Goal: Task Accomplishment & Management: Manage account settings

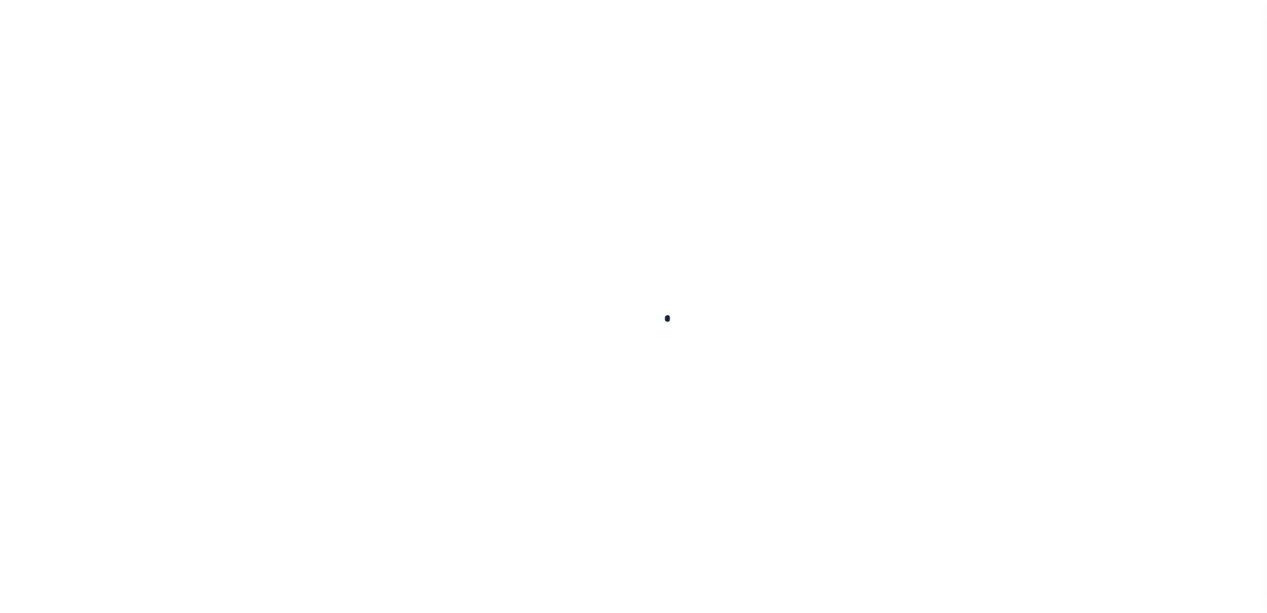
select select "100"
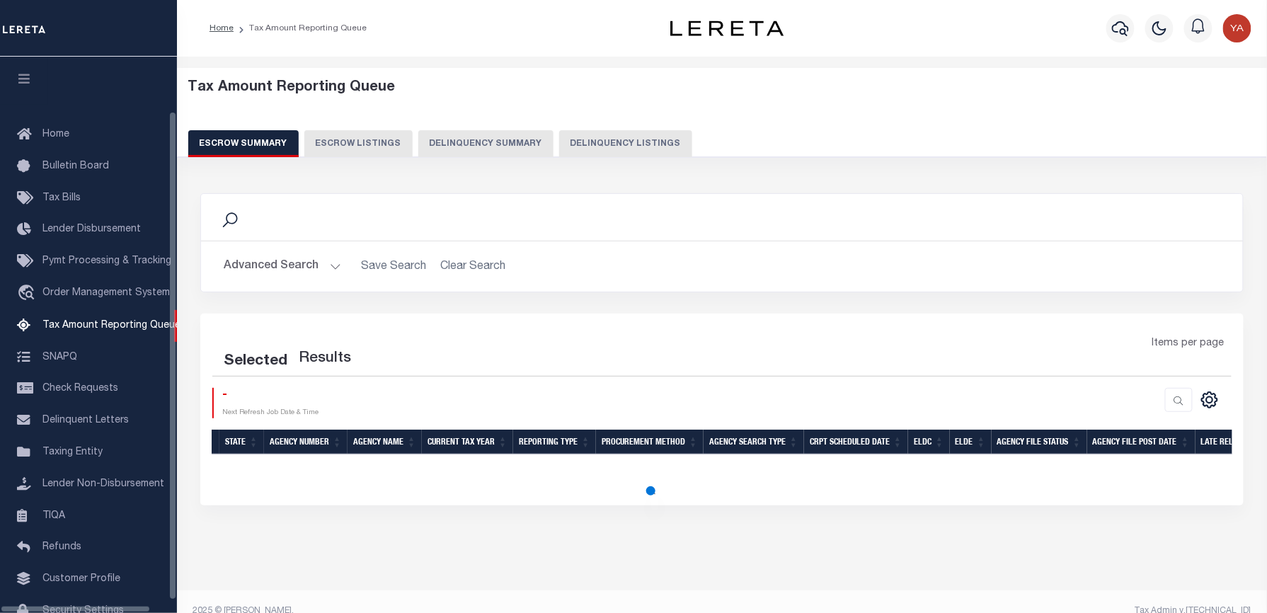
select select "100"
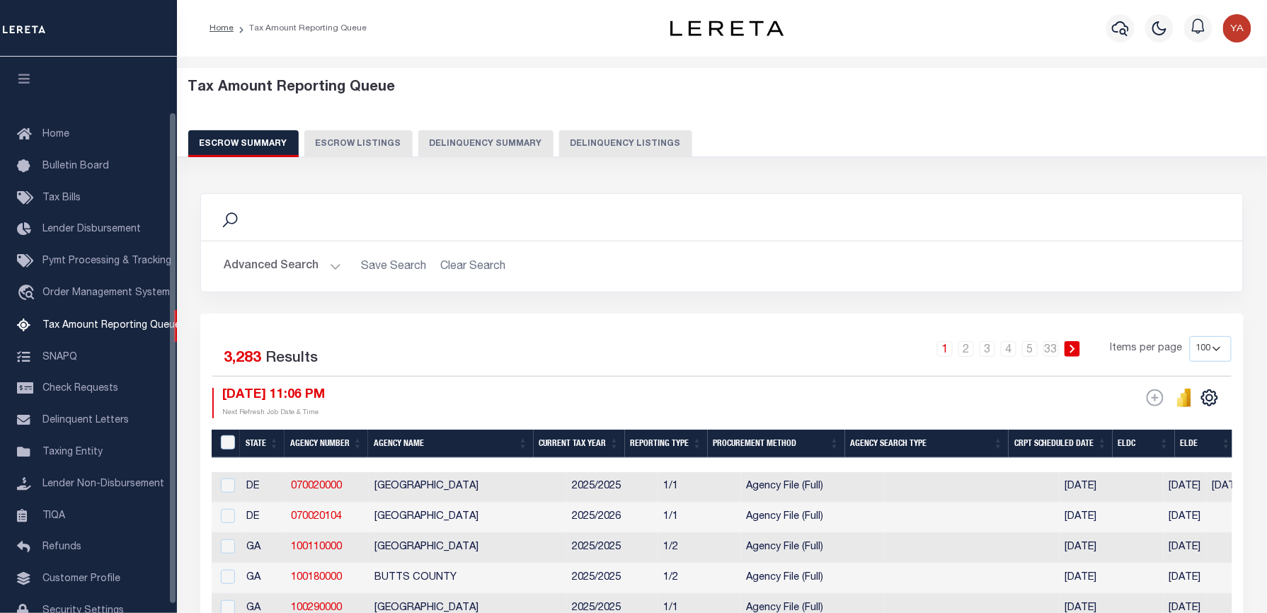
scroll to position [62, 0]
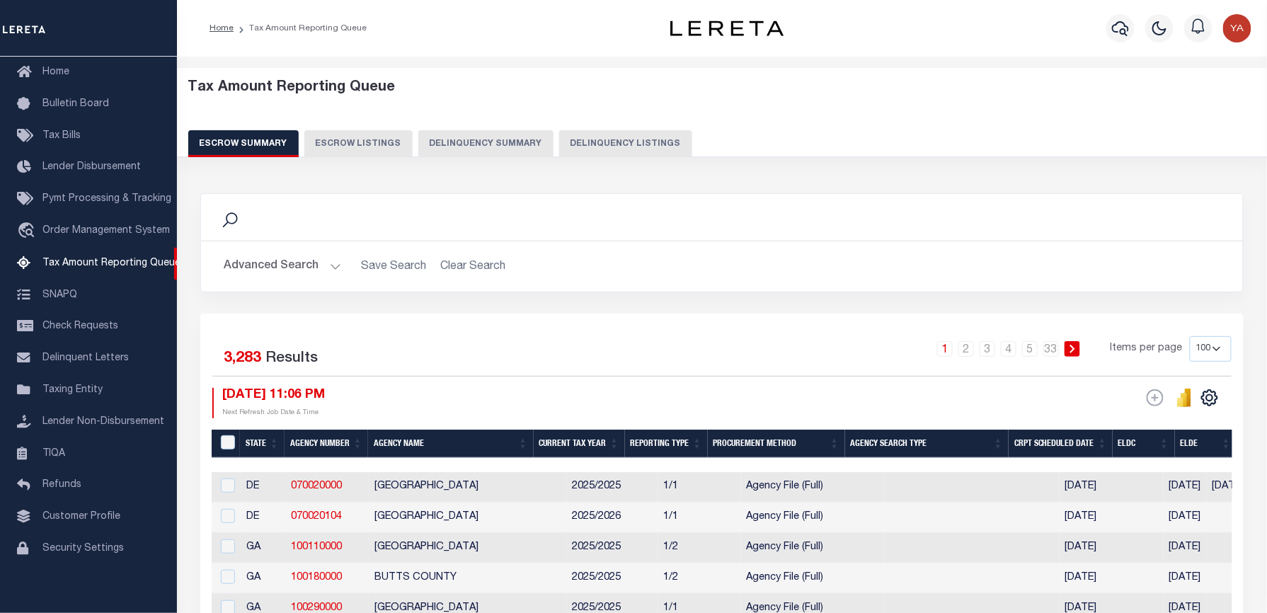
click at [603, 149] on button "Delinquency Listings" at bounding box center [625, 143] width 133 height 27
select select "100"
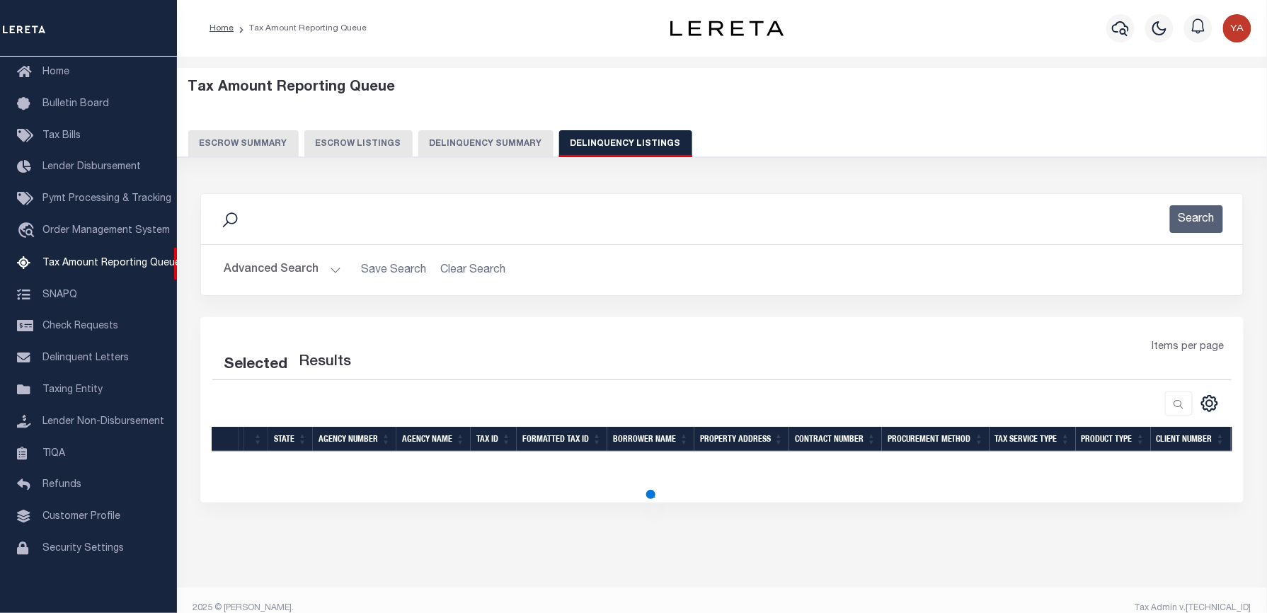
select select "100"
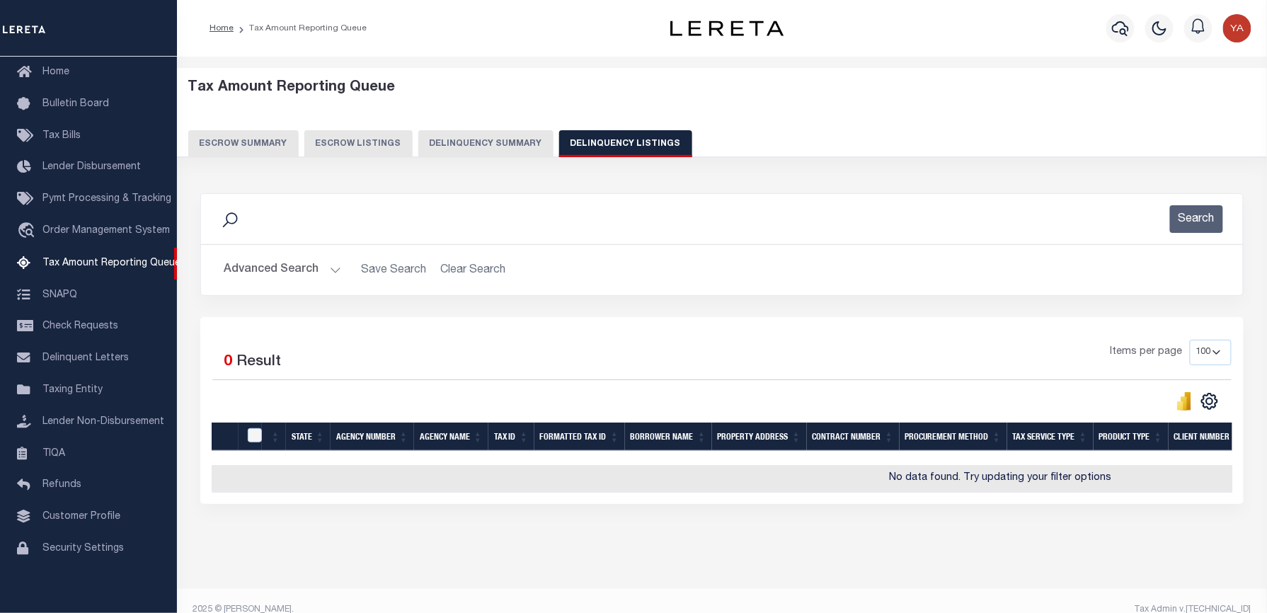
click at [1241, 31] on img "button" at bounding box center [1237, 28] width 28 height 28
click at [1172, 100] on span "Sign out" at bounding box center [1181, 101] width 40 height 10
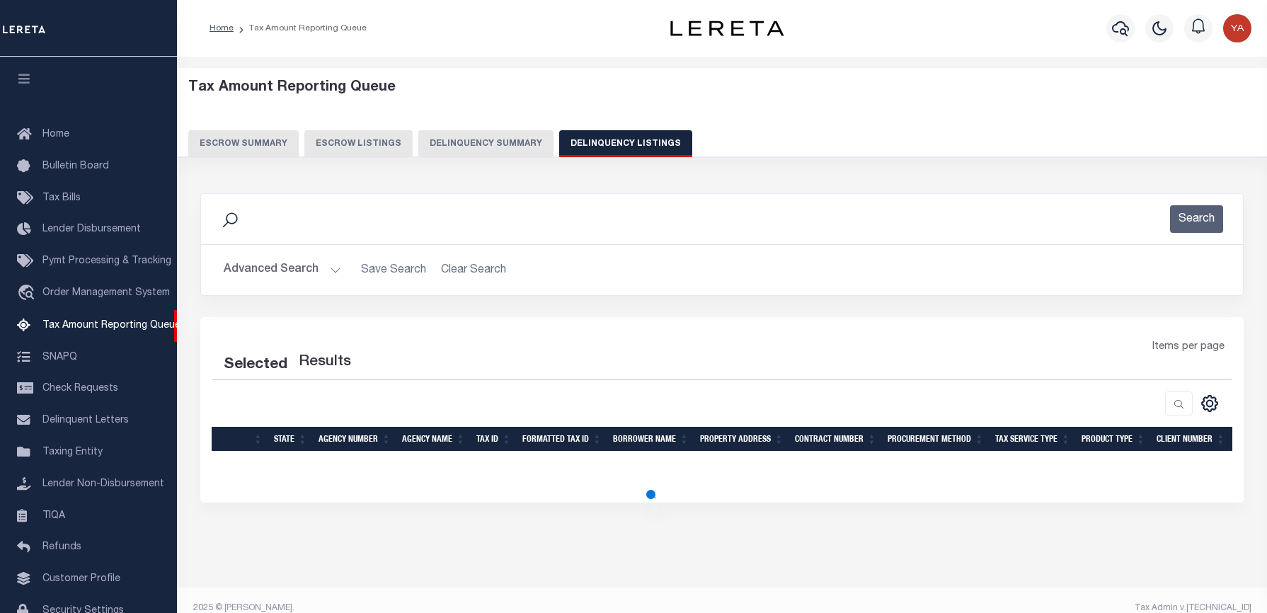
select select "100"
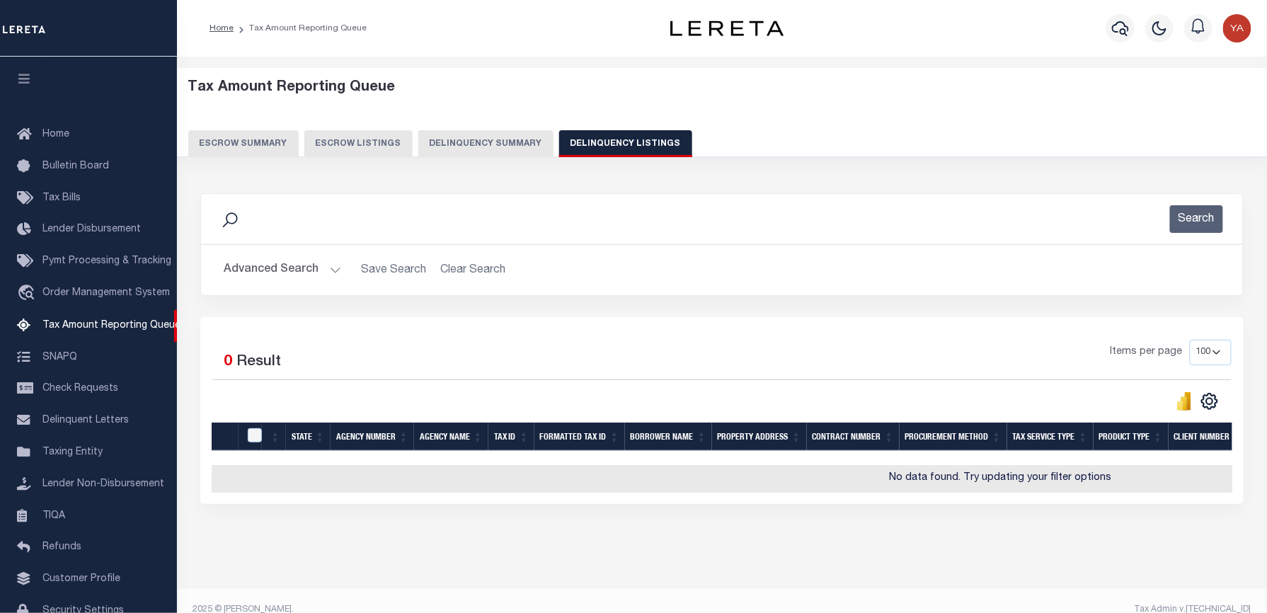
scroll to position [62, 0]
